Goal: Information Seeking & Learning: Learn about a topic

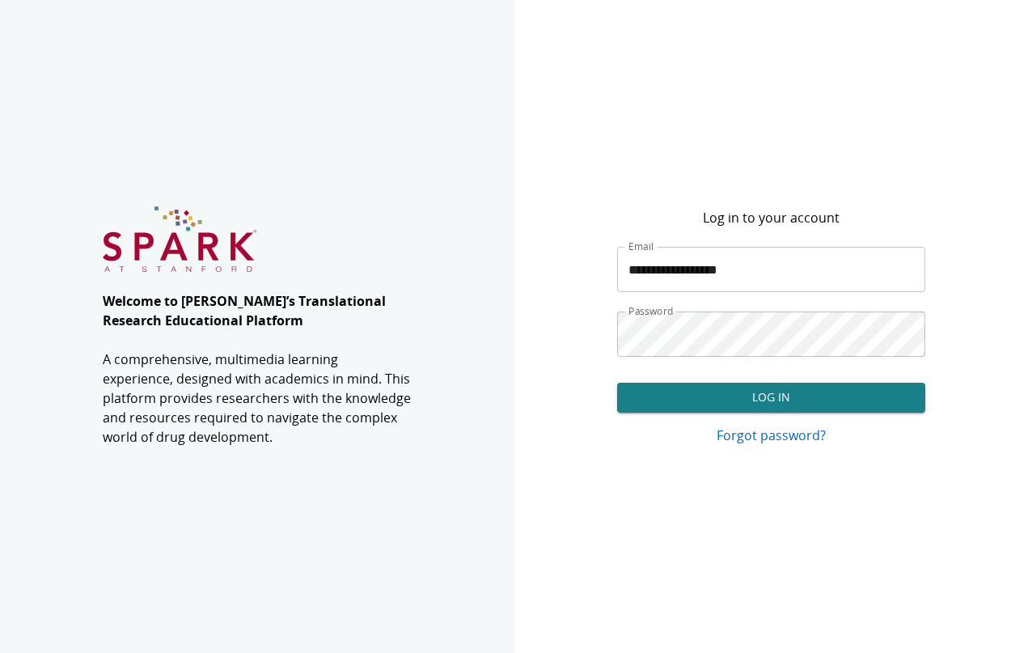
click at [796, 400] on button "Log In" at bounding box center [771, 398] width 308 height 30
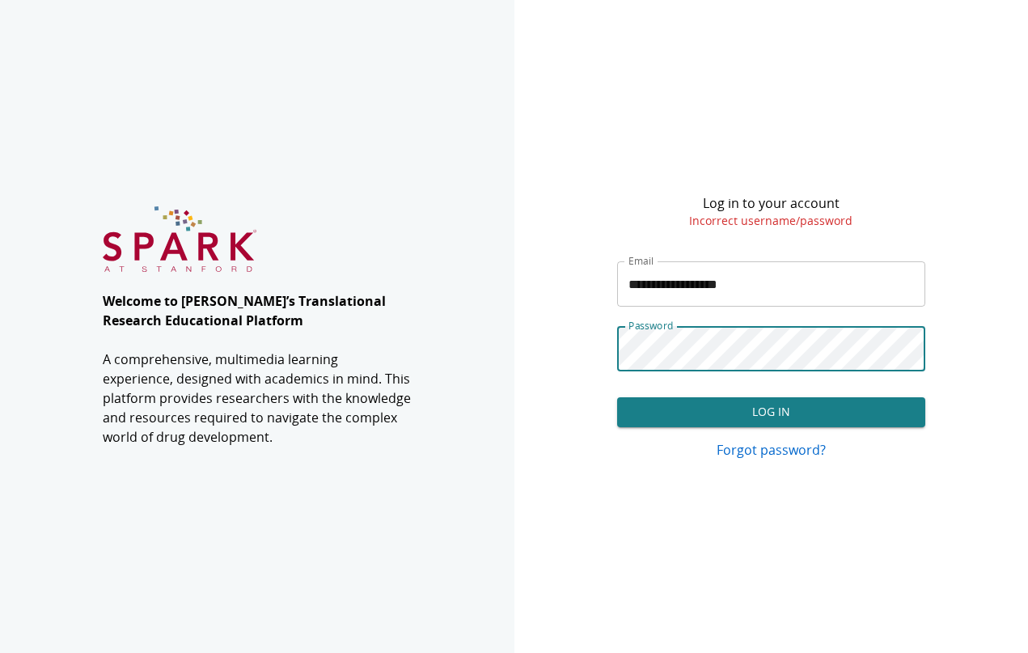
click at [761, 411] on button "Log In" at bounding box center [771, 412] width 308 height 30
click at [739, 404] on button "Log In" at bounding box center [771, 412] width 308 height 30
click at [693, 403] on button "Log In" at bounding box center [771, 412] width 308 height 30
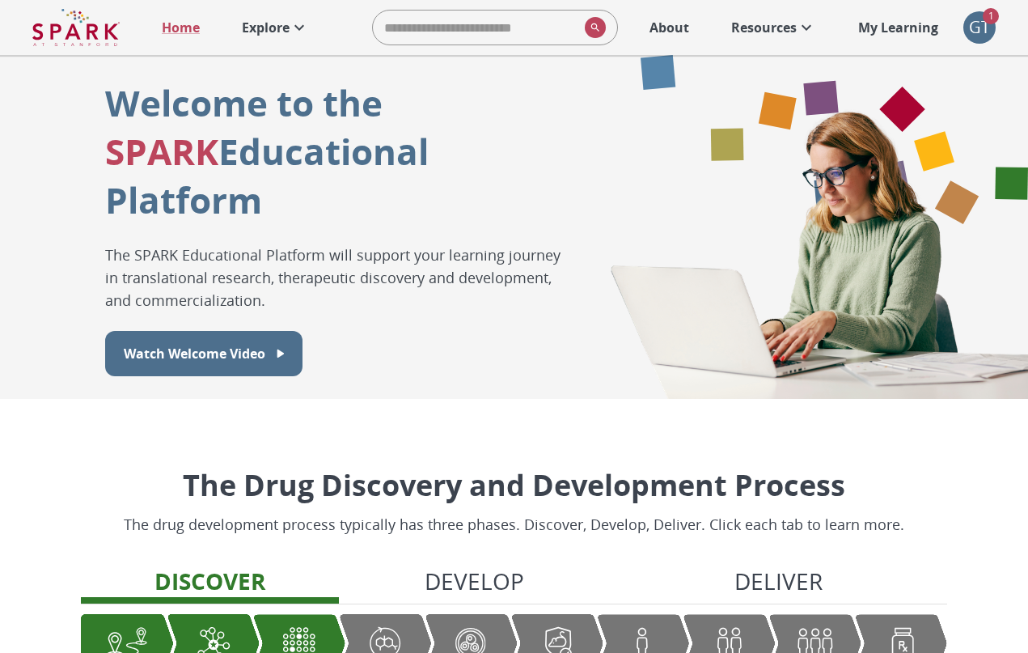
click at [447, 32] on input "search" at bounding box center [476, 27] width 206 height 32
type input "**"
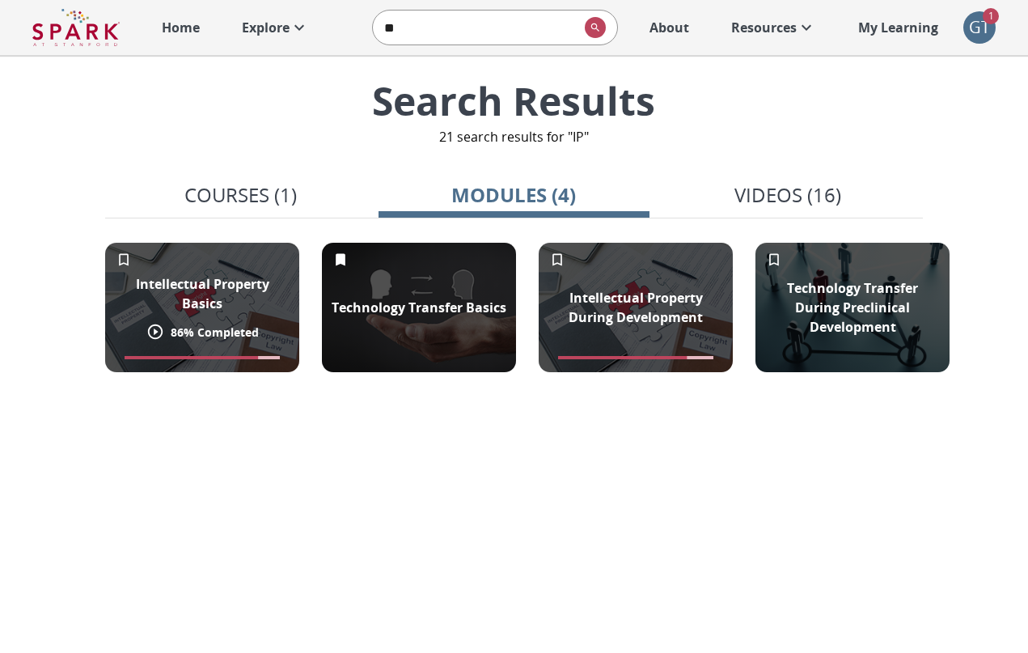
click at [256, 289] on p "Intellectual Property Basics" at bounding box center [202, 293] width 175 height 39
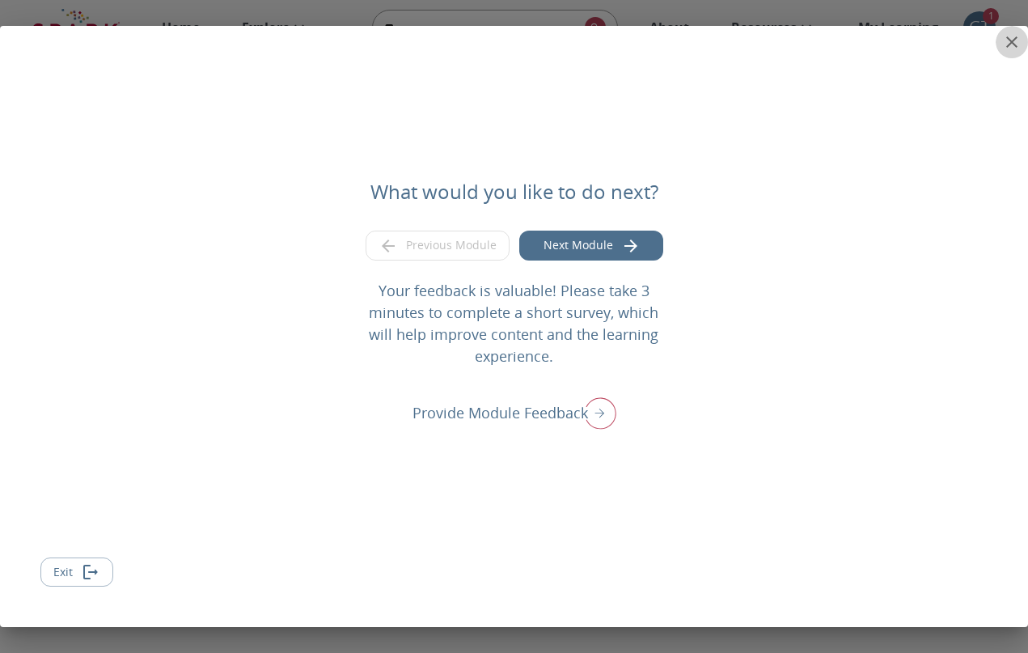
click at [1022, 42] on button "close" at bounding box center [1012, 42] width 32 height 32
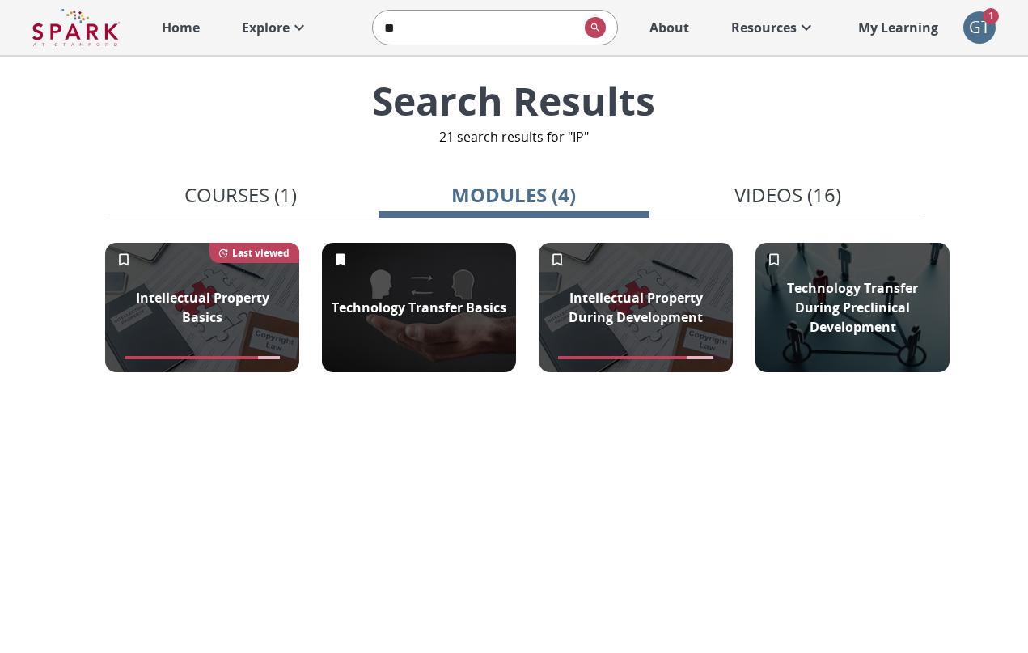
click at [786, 32] on p "Resources" at bounding box center [764, 27] width 66 height 19
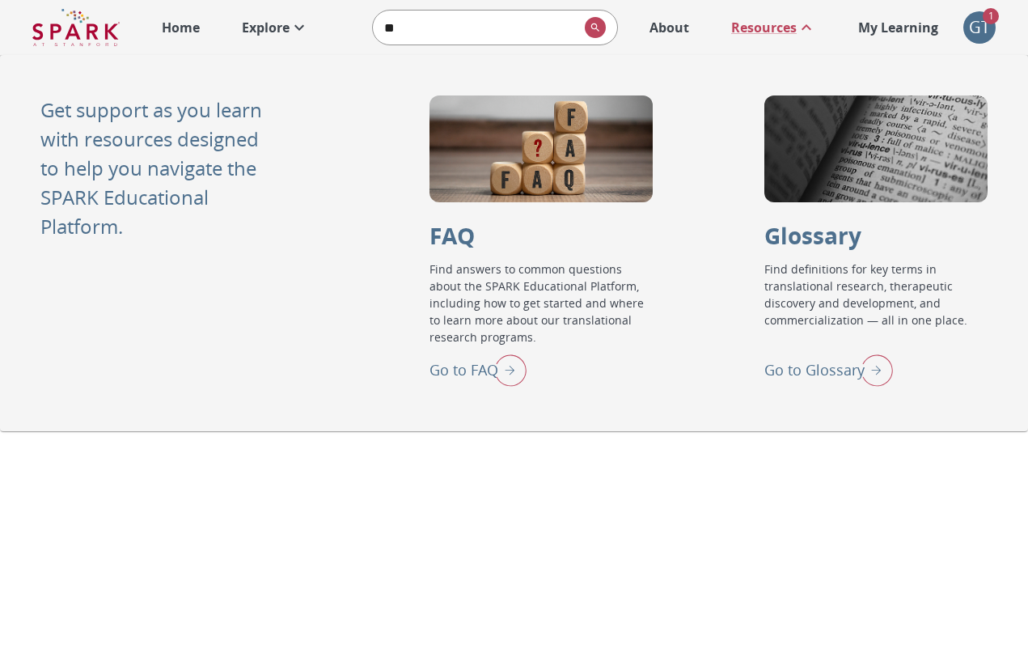
click at [820, 375] on p "Go to Glossary" at bounding box center [815, 370] width 100 height 22
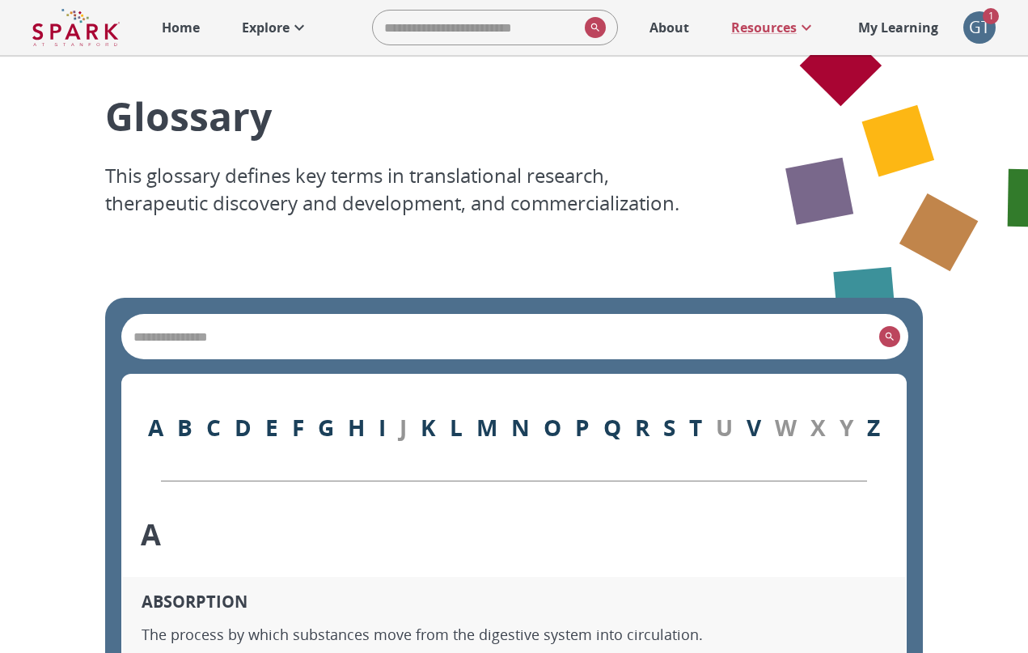
click at [557, 358] on div "​" at bounding box center [515, 337] width 786 height 44
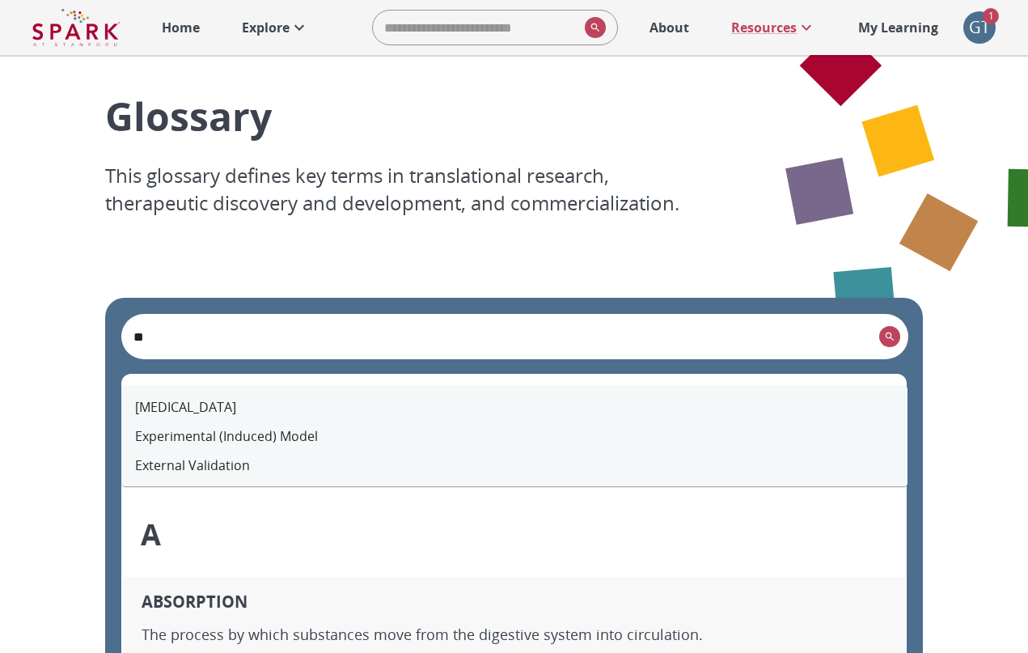
click at [333, 400] on li "Excipient" at bounding box center [515, 406] width 786 height 29
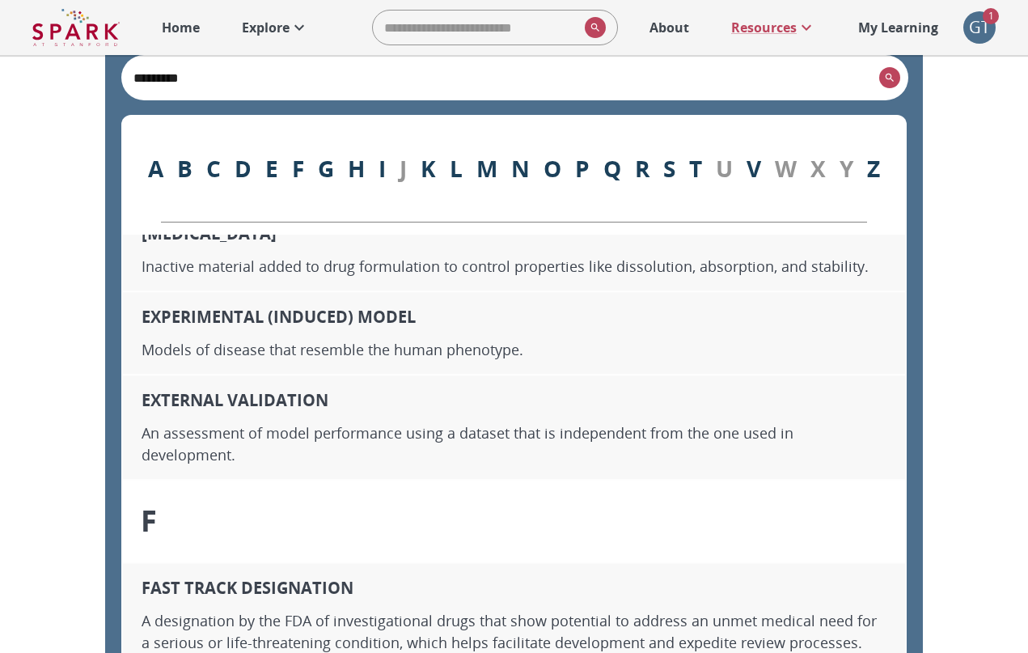
scroll to position [7609, 0]
type input "*********"
click at [298, 28] on icon at bounding box center [300, 28] width 10 height 6
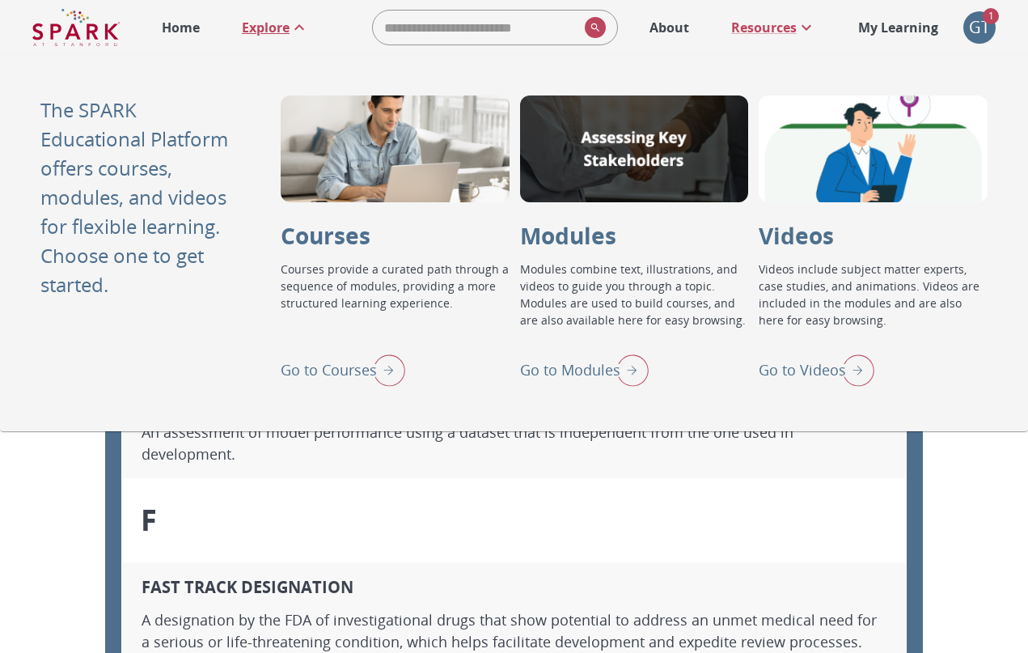
click at [588, 367] on p "Go to Modules" at bounding box center [570, 370] width 100 height 22
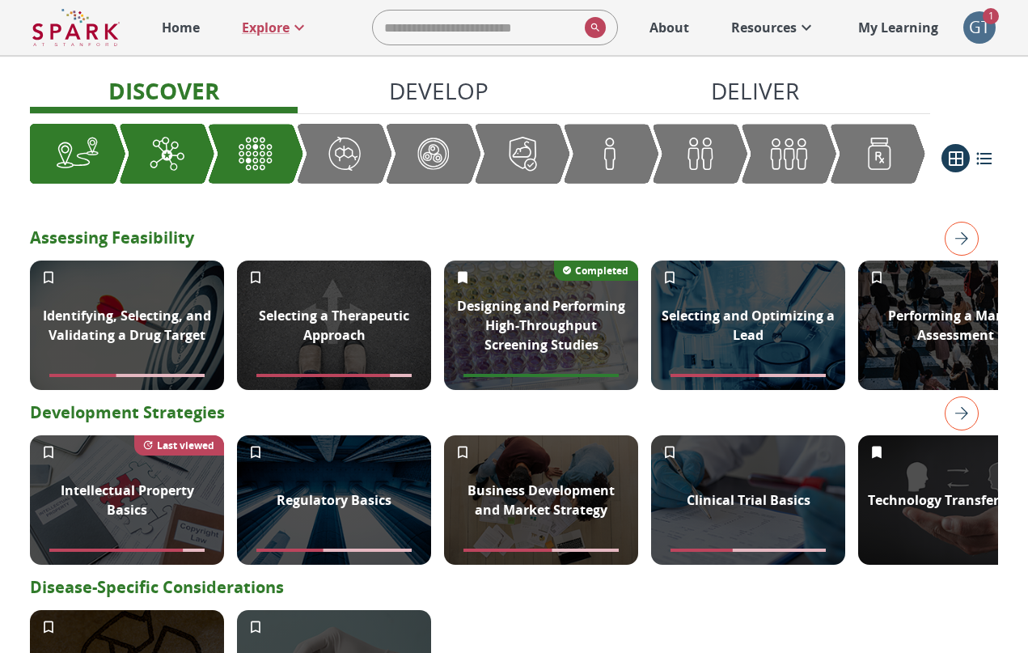
scroll to position [502, 0]
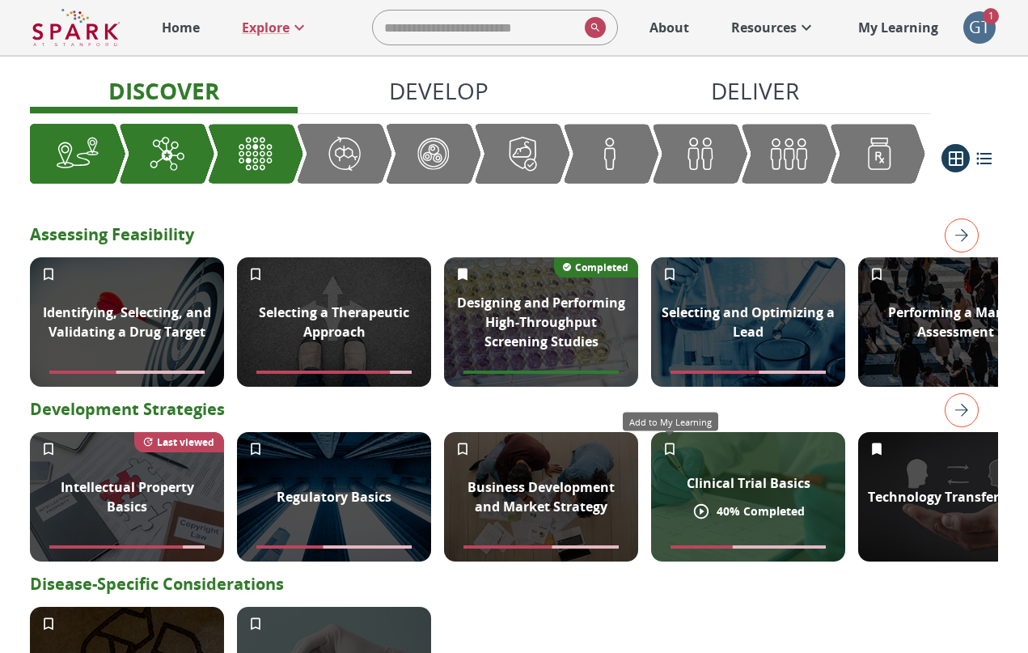
click at [667, 452] on icon "Add to My Learning" at bounding box center [670, 449] width 16 height 16
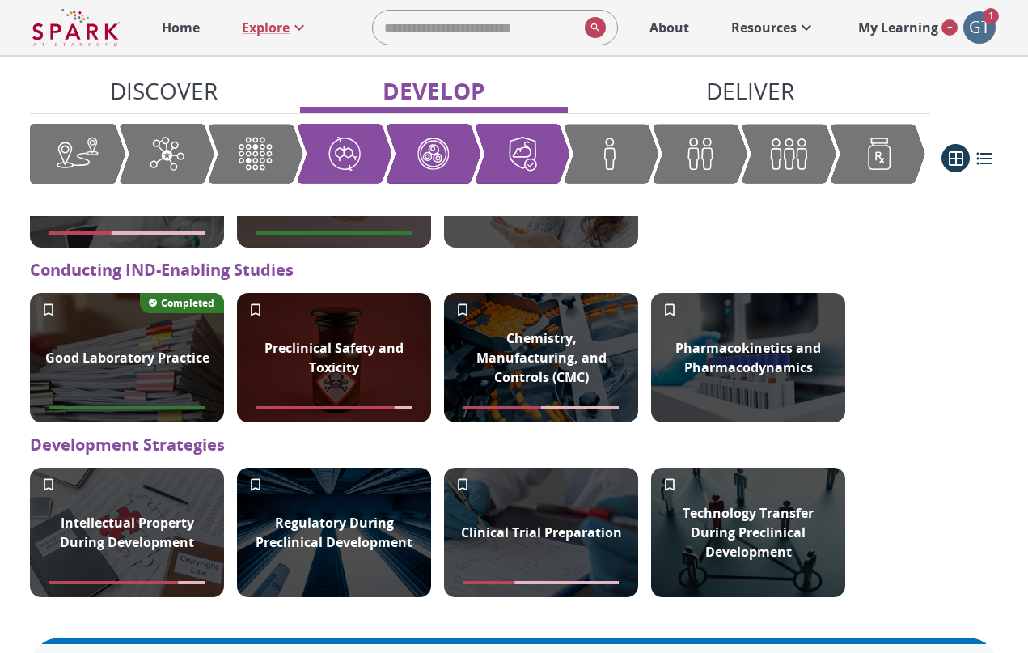
scroll to position [1574, 0]
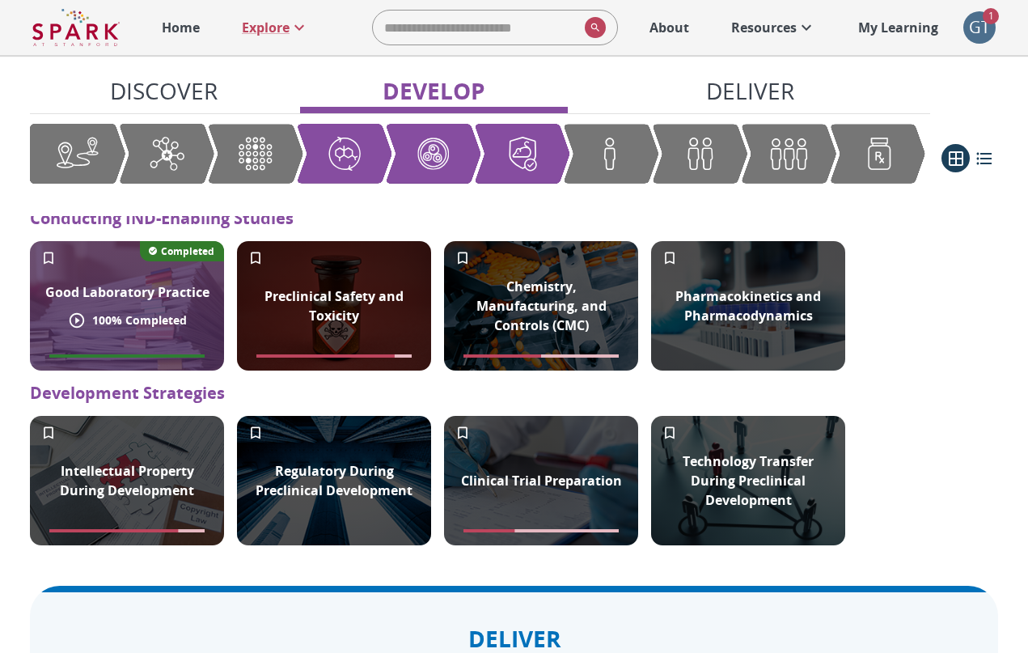
click at [171, 304] on div "Good Laboratory Practice" at bounding box center [128, 292] width 184 height 39
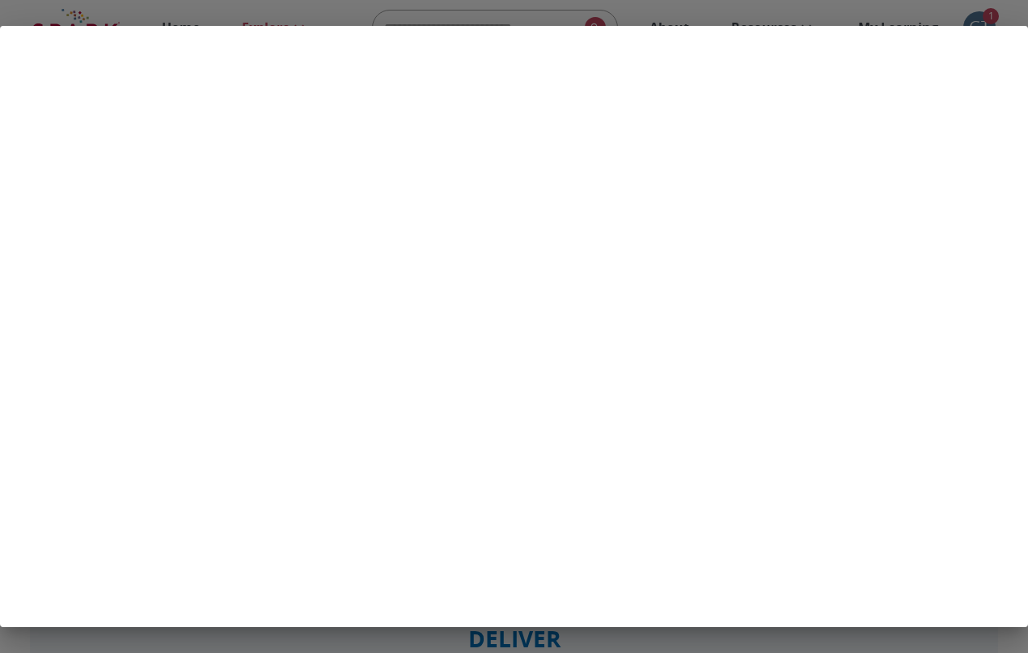
click at [890, 2] on div at bounding box center [514, 326] width 1028 height 653
click at [109, 13] on div at bounding box center [514, 326] width 1028 height 653
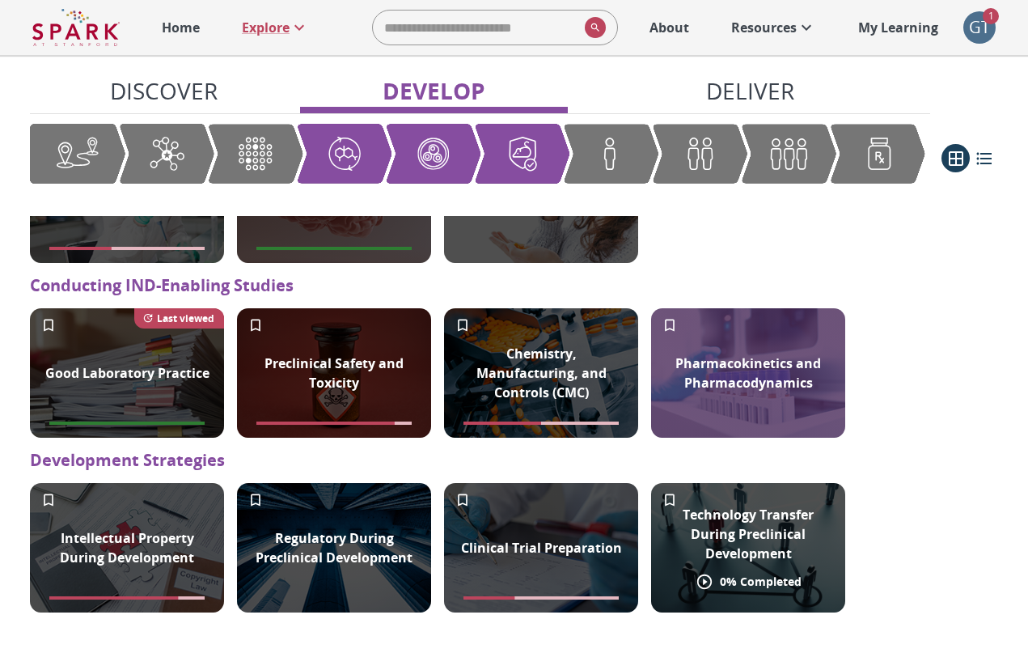
scroll to position [1384, 0]
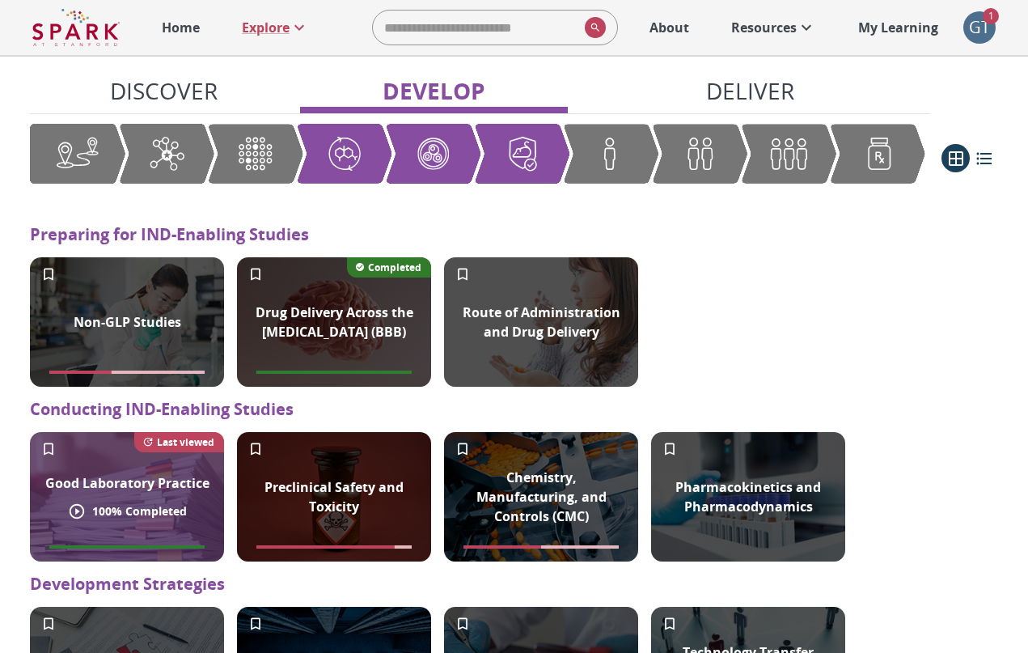
click at [145, 465] on div "Good Laboratory Practice" at bounding box center [128, 483] width 184 height 39
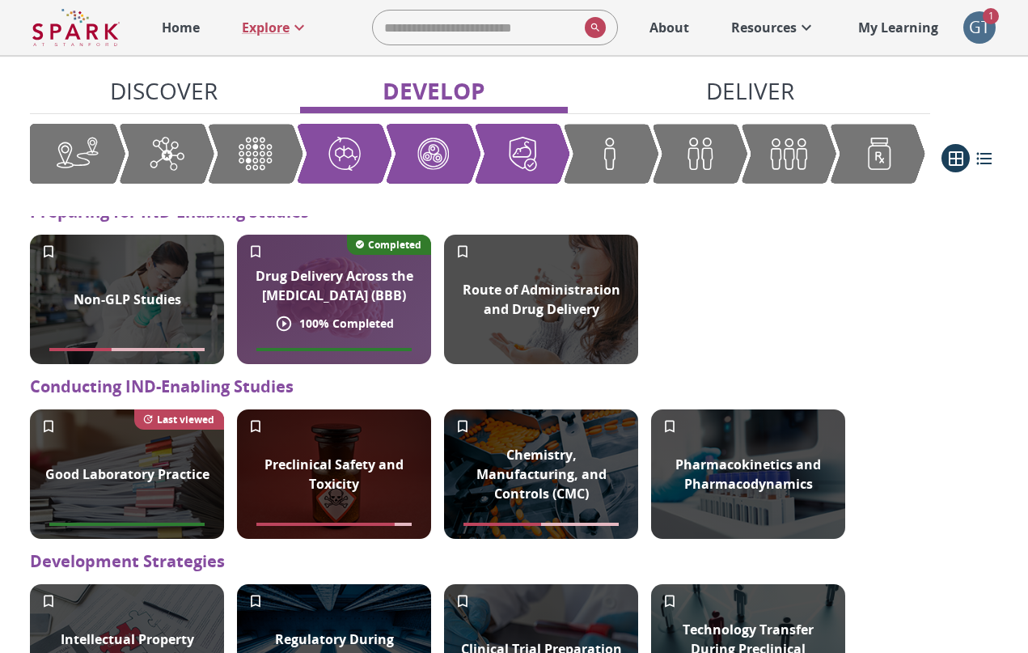
scroll to position [1410, 0]
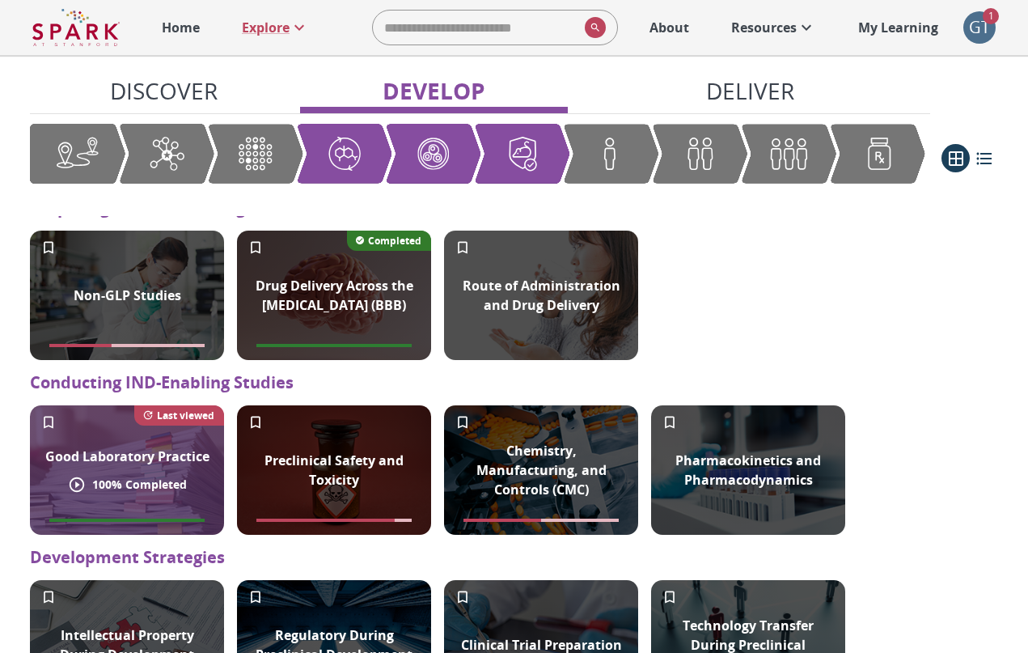
click at [185, 427] on div "Good Laboratory Practice 100 % Completed Last viewed" at bounding box center [127, 469] width 194 height 129
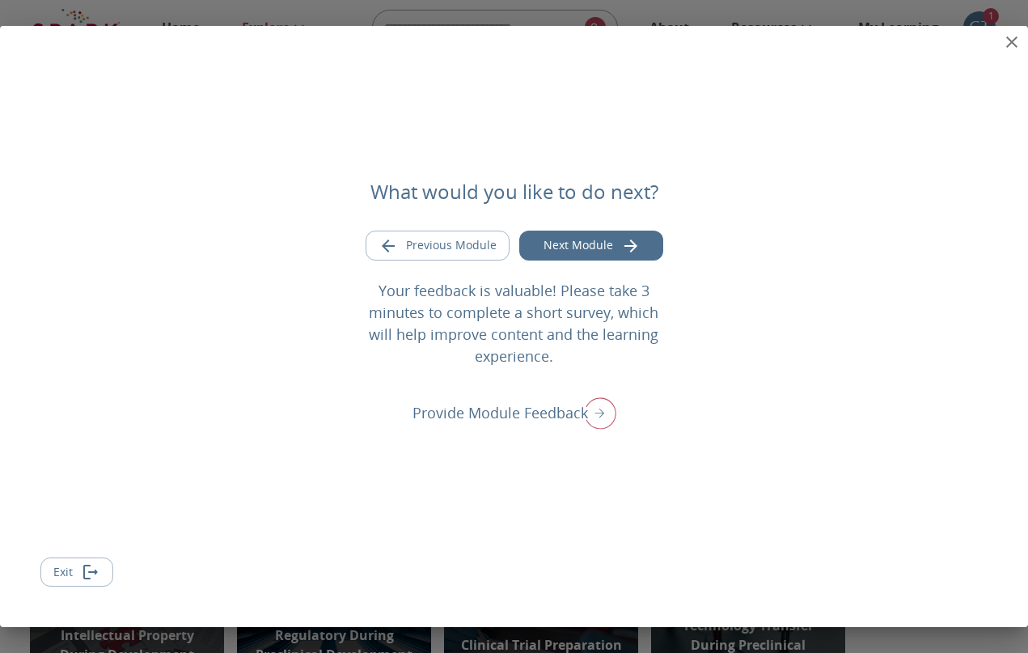
click at [1014, 41] on icon "close" at bounding box center [1011, 41] width 11 height 11
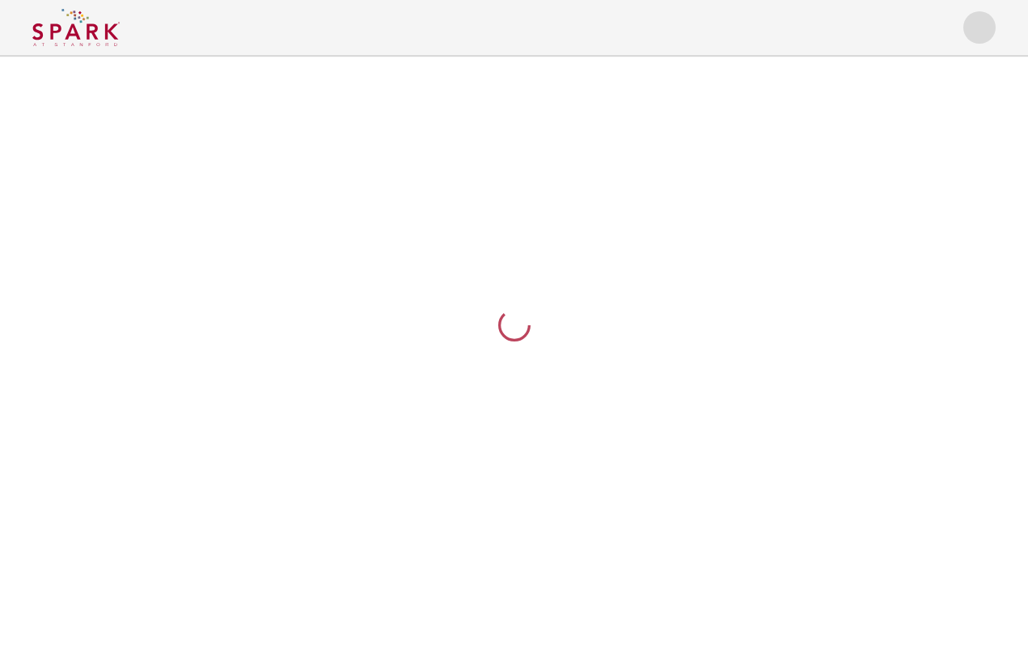
scroll to position [0, 0]
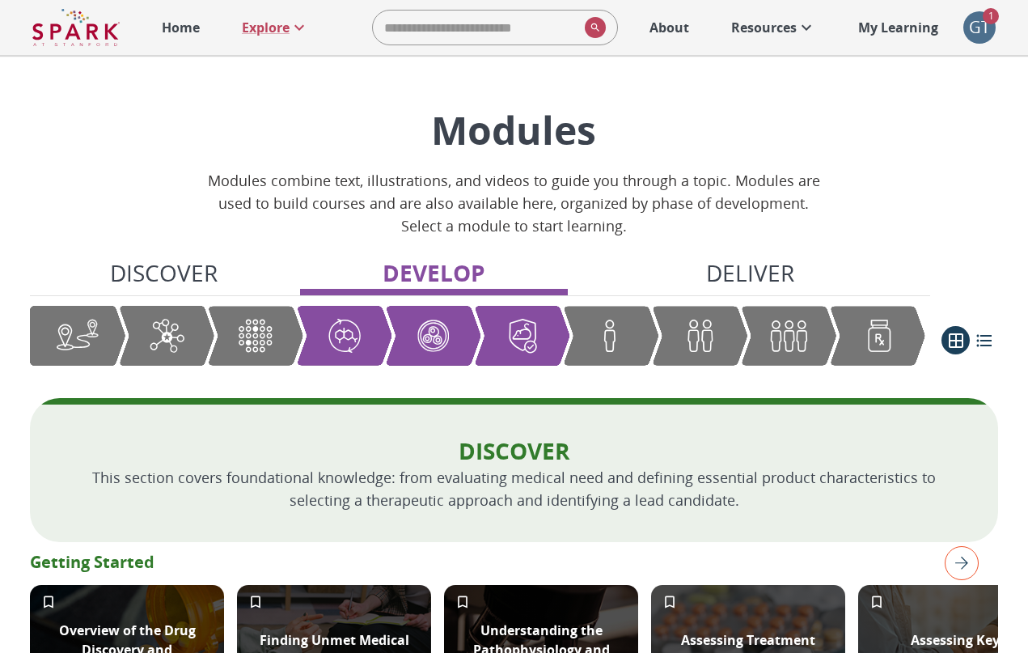
click at [925, 32] on p "My Learning" at bounding box center [898, 27] width 80 height 19
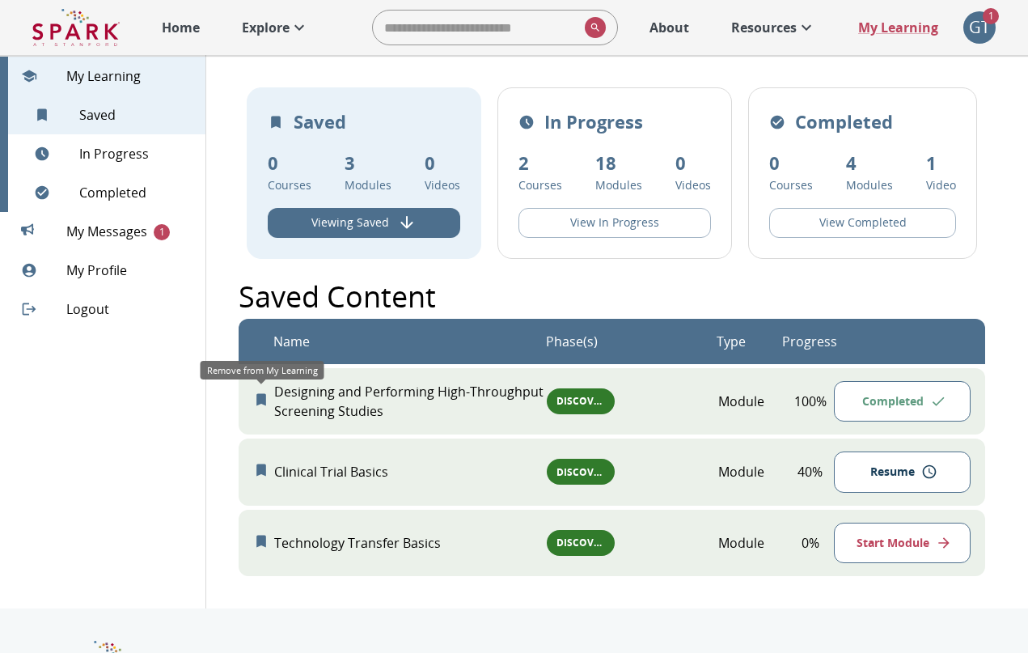
click at [257, 400] on icon "Remove from My Learning" at bounding box center [261, 399] width 10 height 12
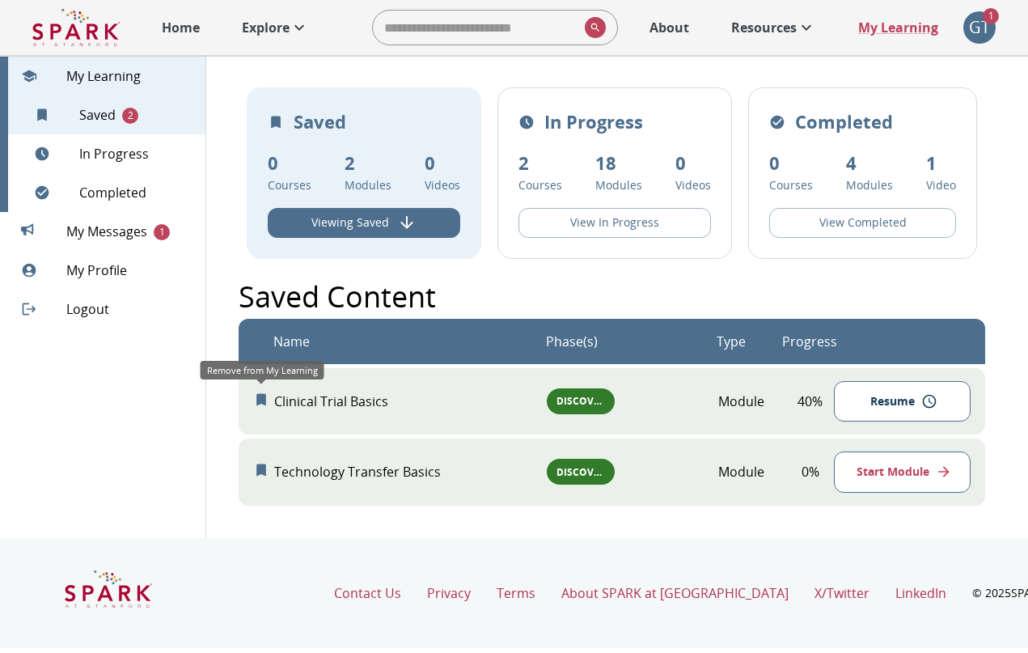
click at [261, 399] on icon "Remove from My Learning" at bounding box center [261, 399] width 10 height 12
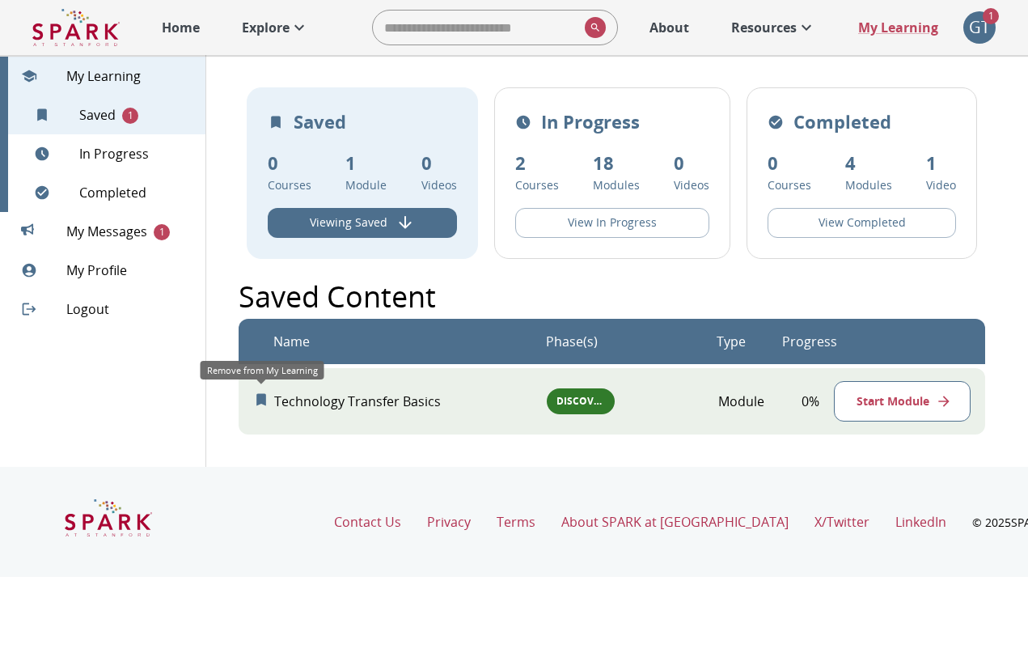
click at [261, 404] on icon "Remove from My Learning" at bounding box center [261, 400] width 16 height 16
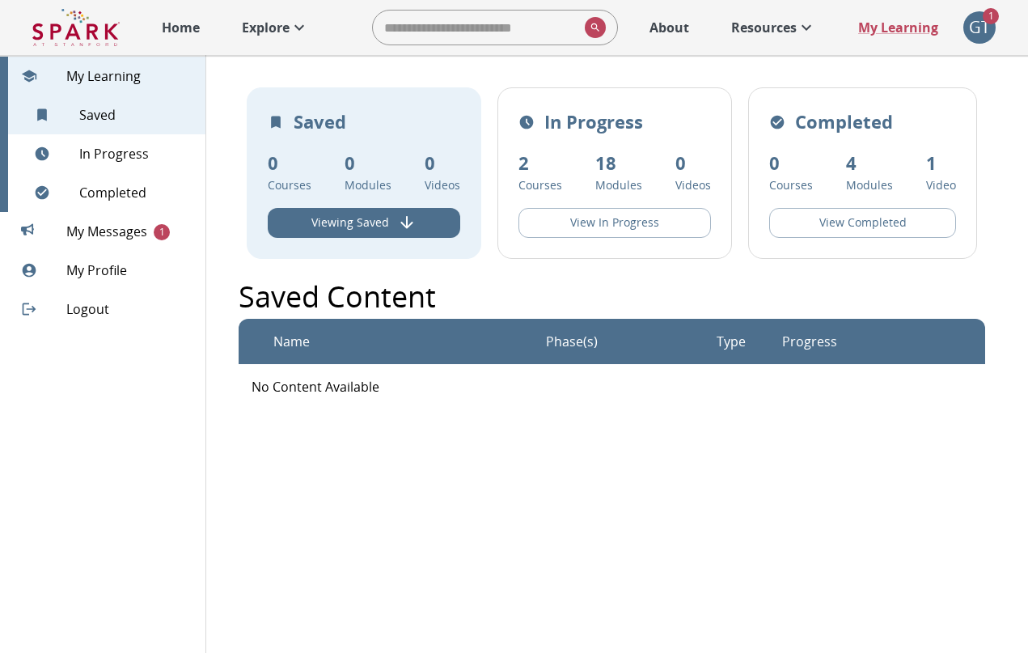
click at [124, 241] on span "My Messages 1" at bounding box center [129, 231] width 126 height 19
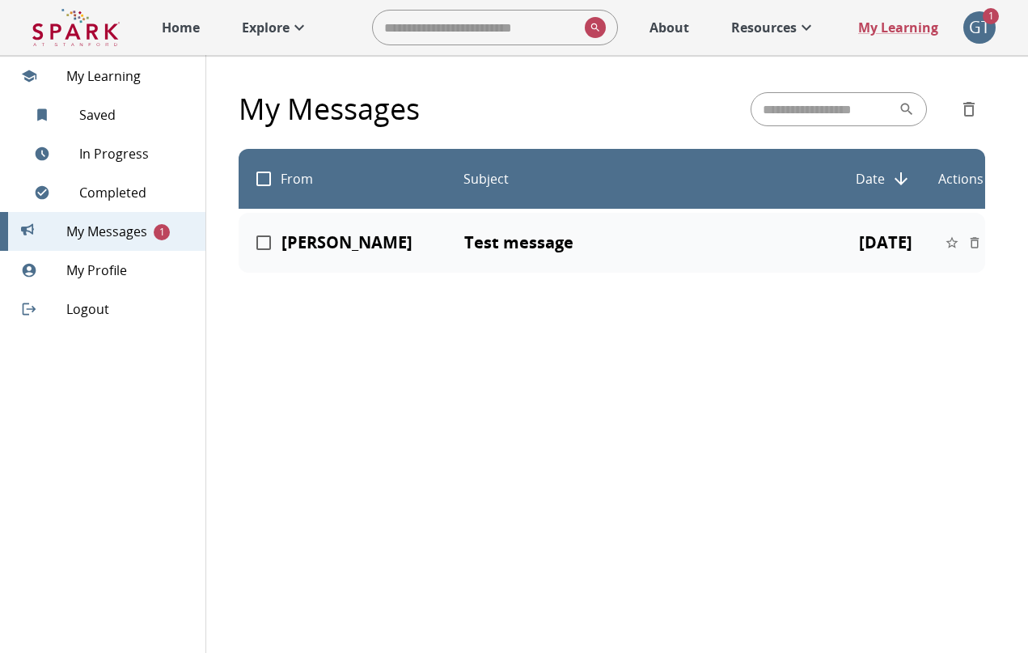
click at [263, 36] on p "Explore" at bounding box center [266, 27] width 48 height 19
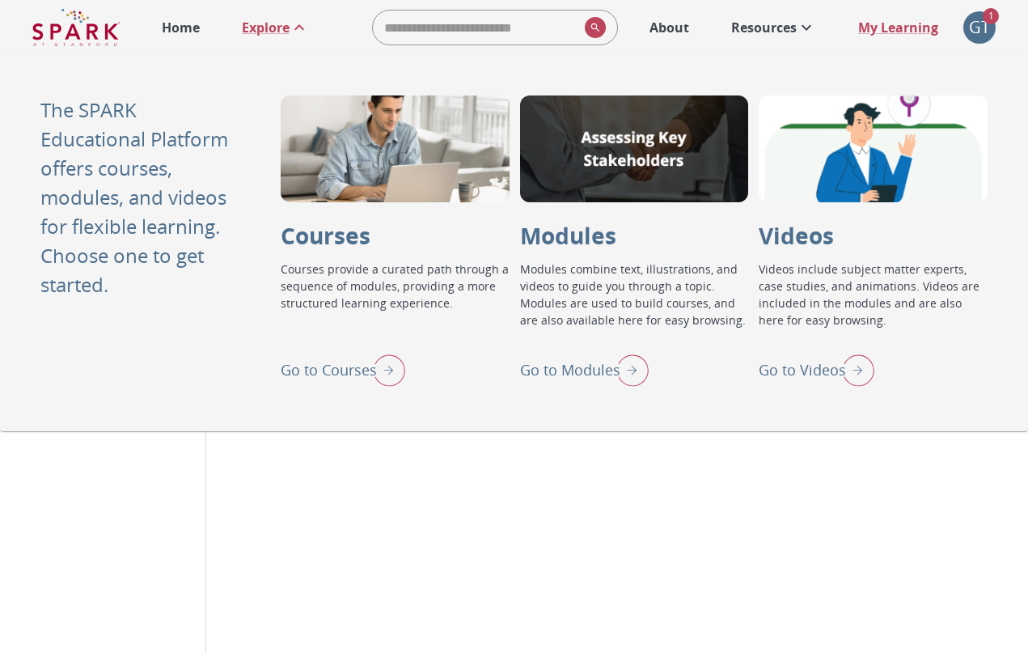
click at [336, 363] on p "Go to Courses" at bounding box center [329, 370] width 96 height 22
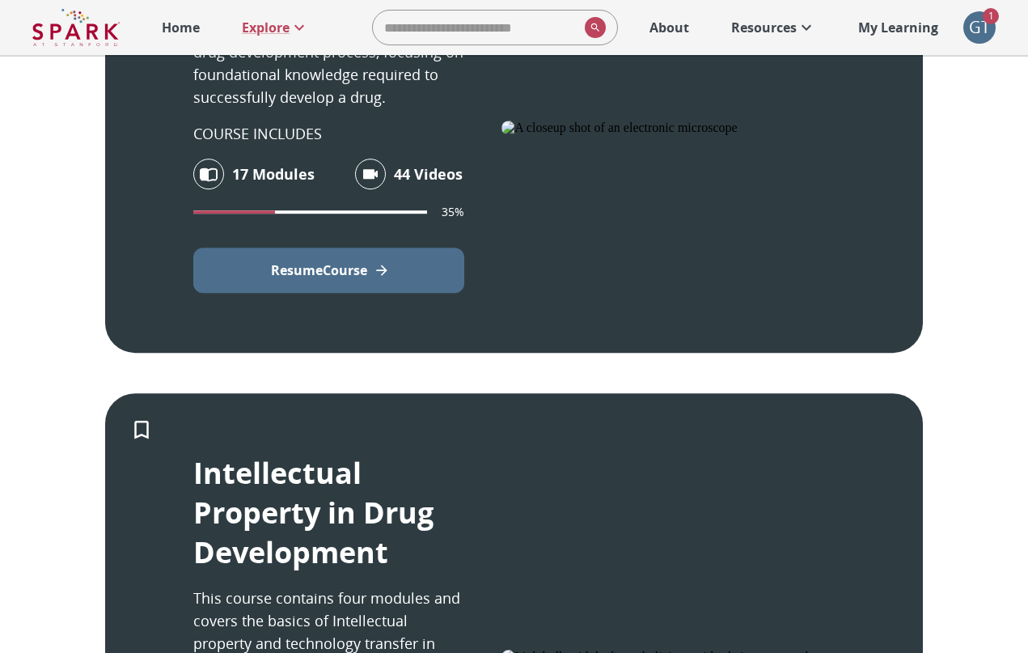
scroll to position [439, 0]
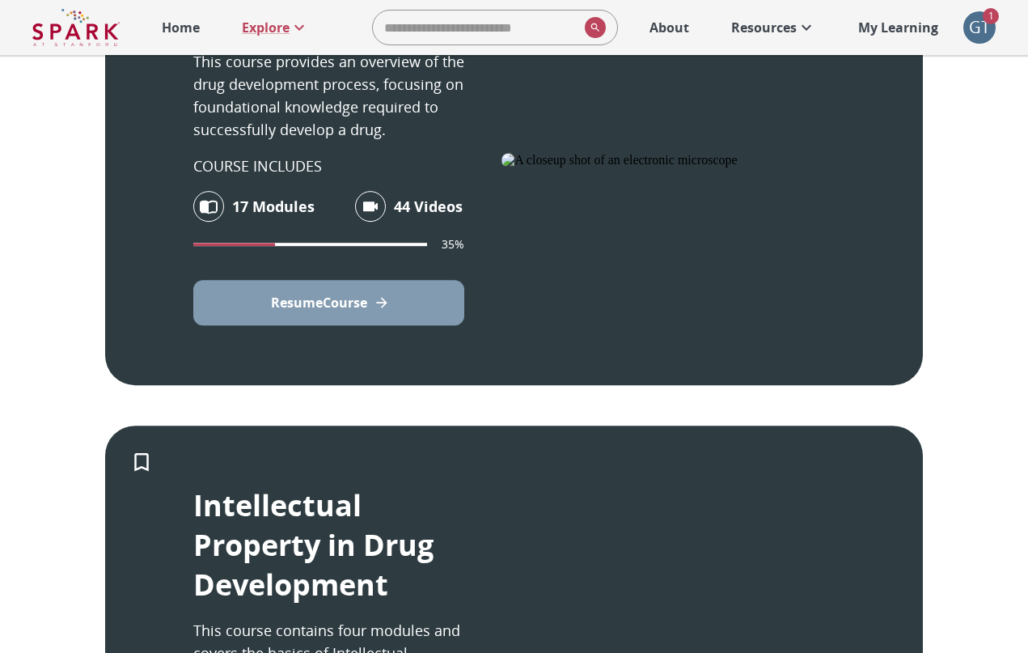
click at [344, 301] on p "Resume Course" at bounding box center [319, 302] width 96 height 19
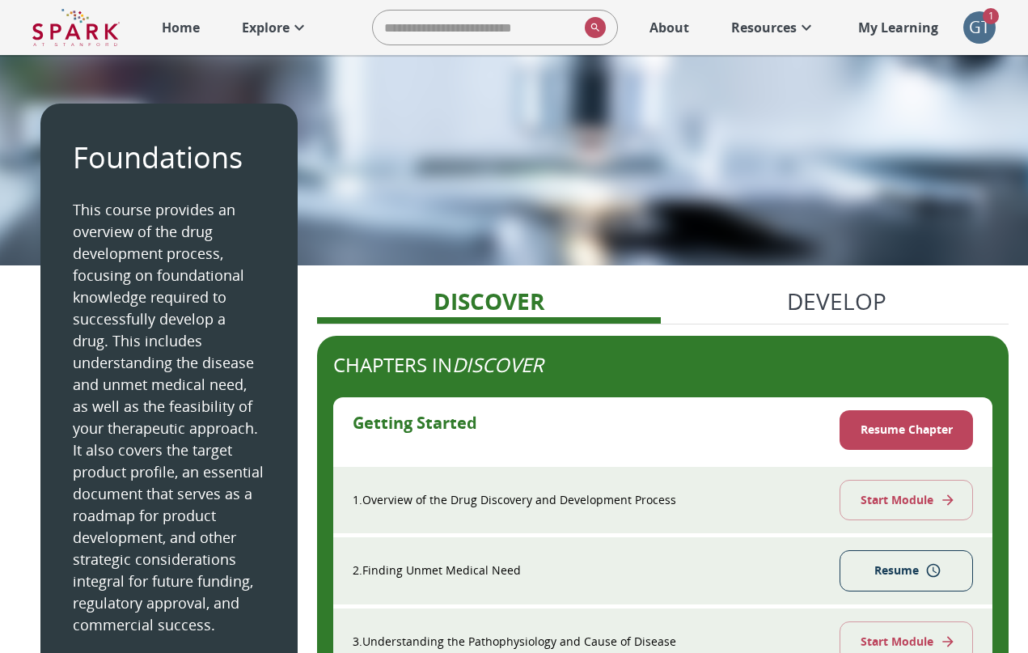
click at [290, 37] on p "Explore" at bounding box center [266, 27] width 48 height 19
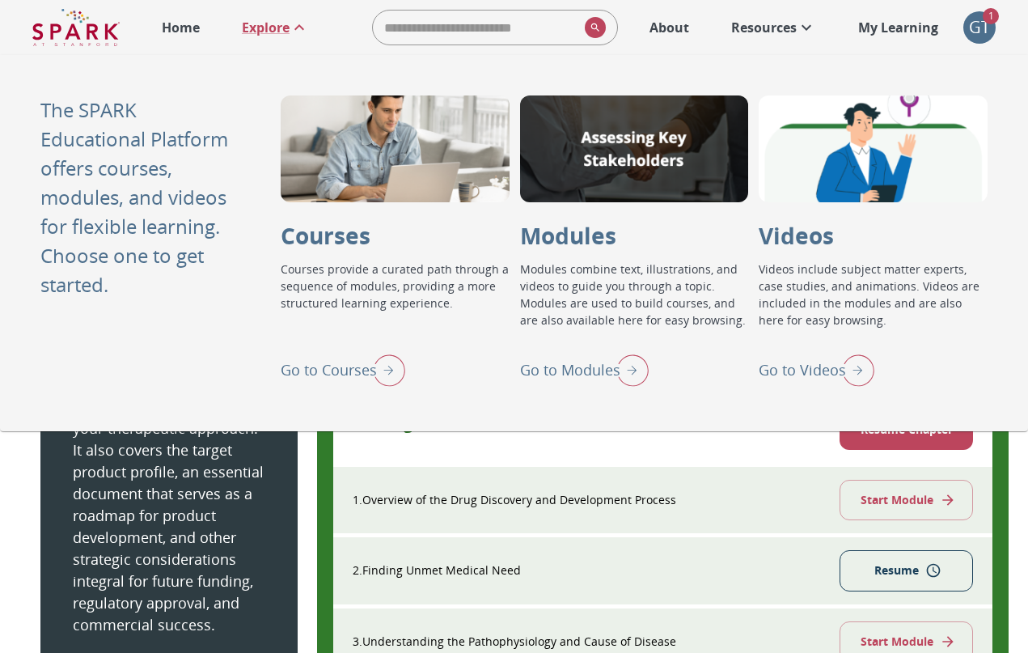
click at [797, 366] on p "Go to Videos" at bounding box center [802, 370] width 87 height 22
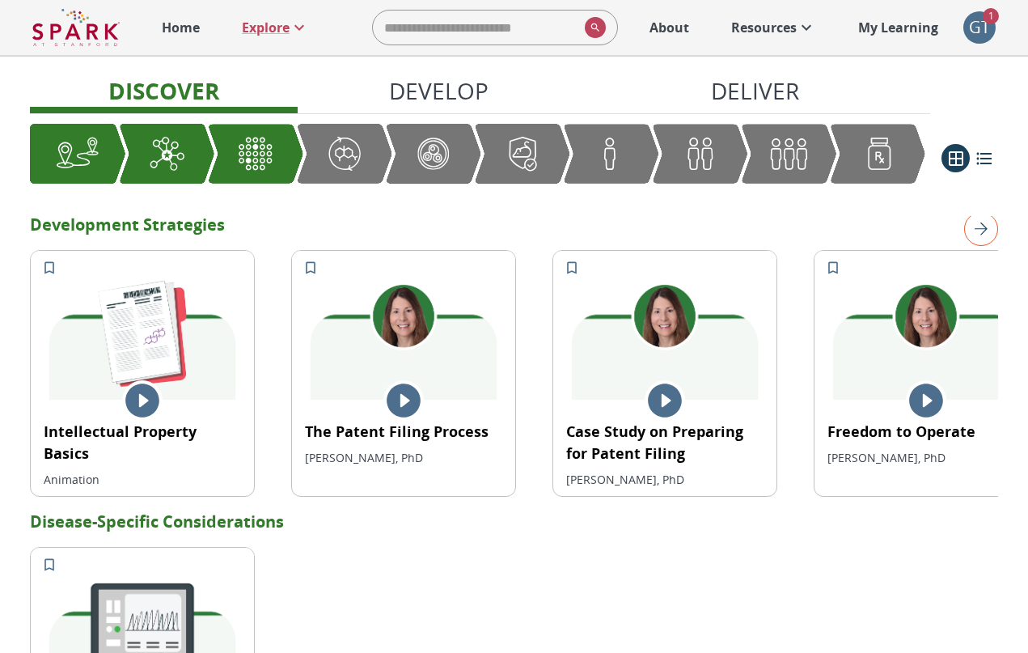
scroll to position [1105, 0]
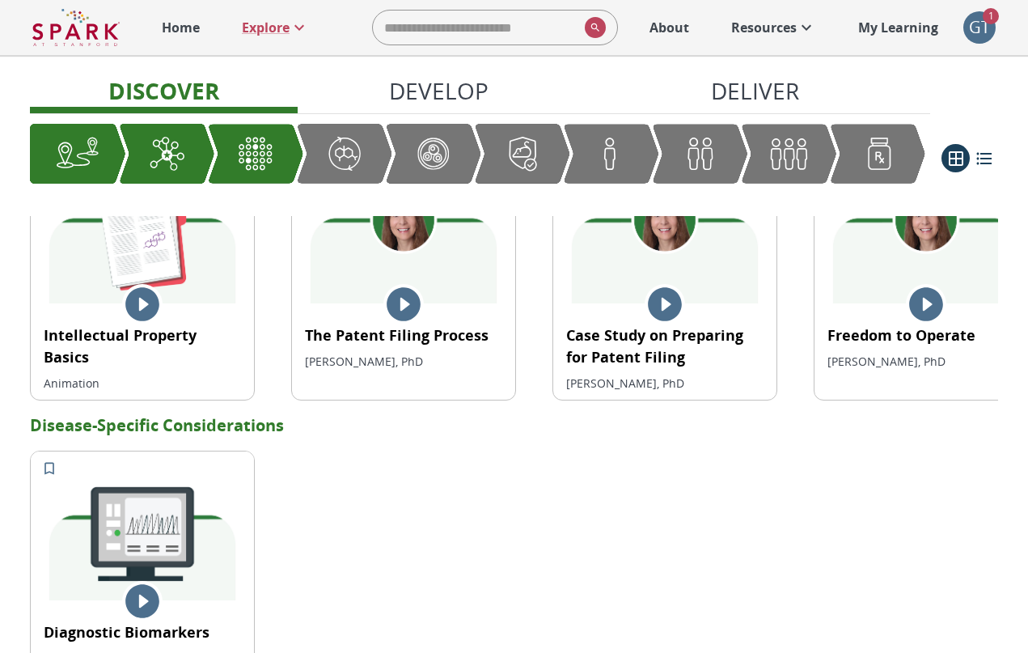
click at [547, 159] on div "Graphic showing the progression through the Discover, Develop, and Deliver pipe…" at bounding box center [521, 153] width 95 height 59
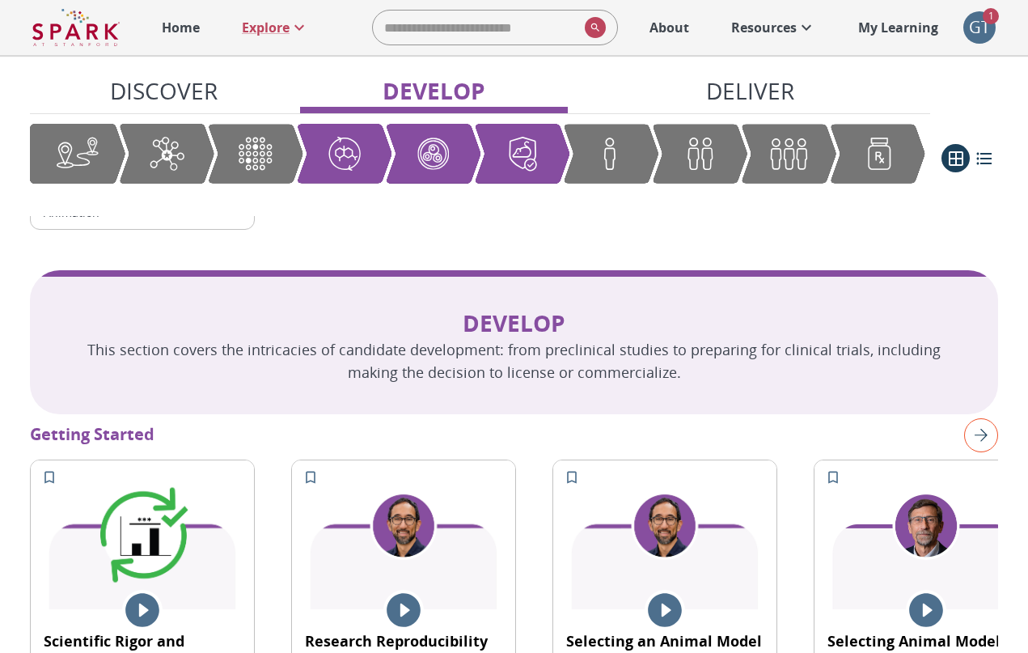
click at [704, 166] on img "Graphic showing the progression through the Discover, Develop, and Deliver pipe…" at bounding box center [700, 153] width 44 height 43
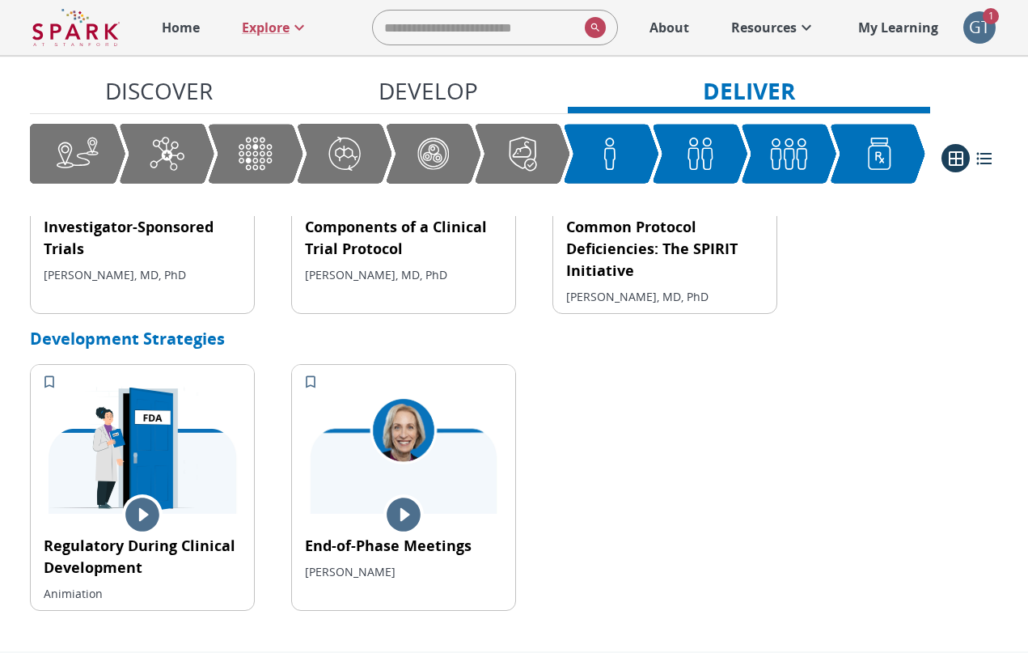
scroll to position [3431, 0]
